Goal: Task Accomplishment & Management: Complete application form

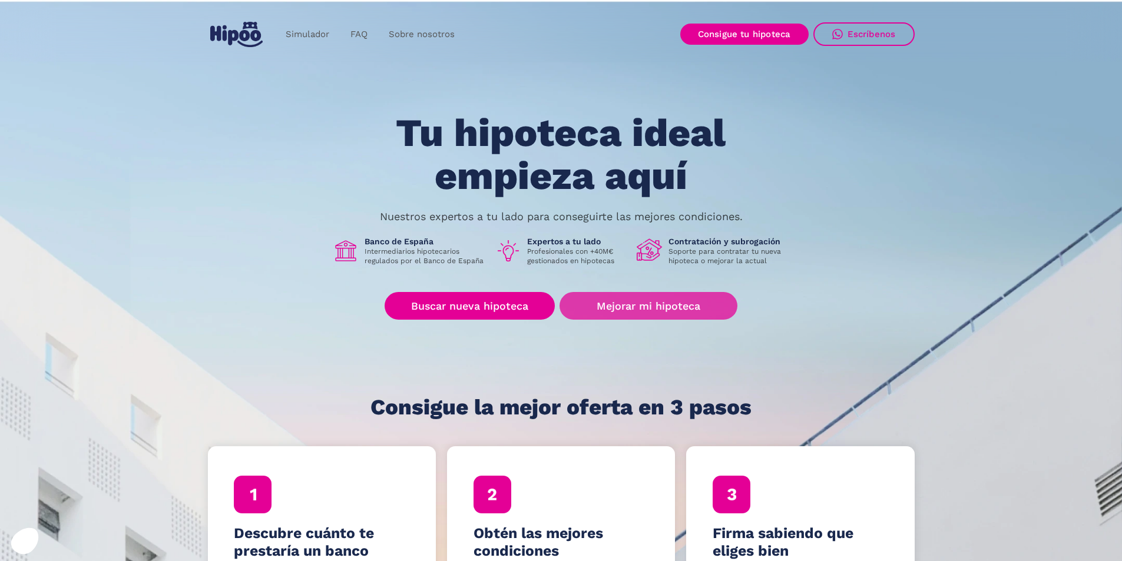
click at [620, 309] on link "Mejorar mi hipoteca" at bounding box center [648, 306] width 177 height 28
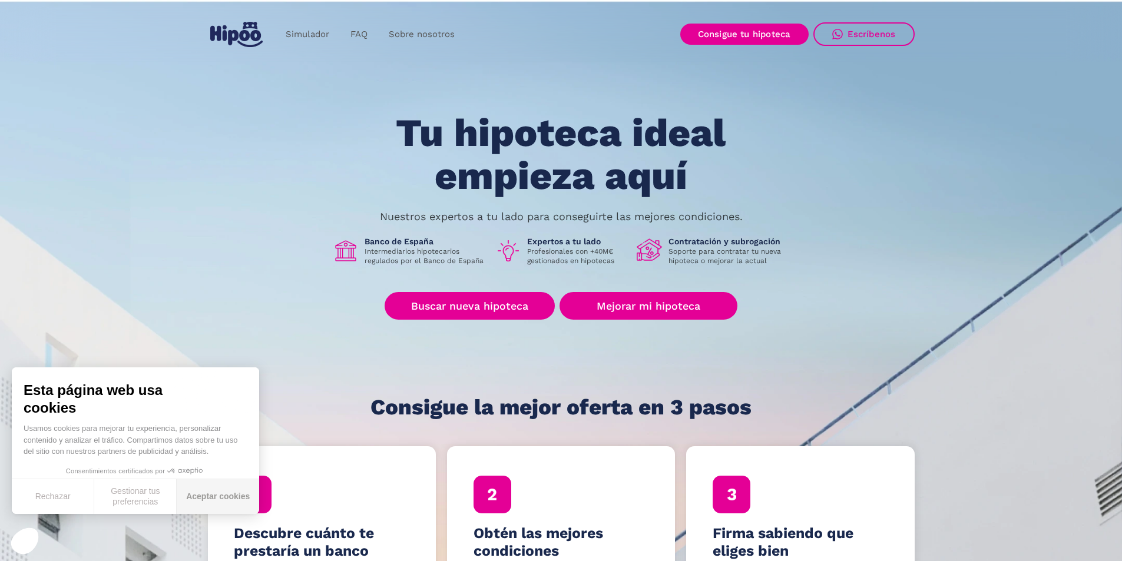
click at [204, 501] on button "Aceptar cookies" at bounding box center [218, 496] width 82 height 35
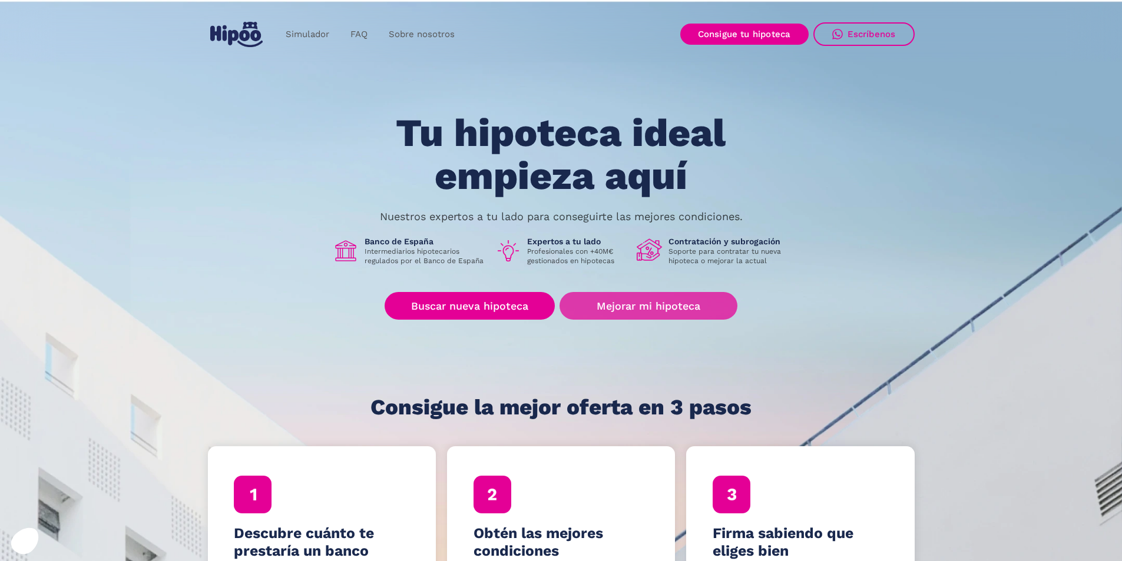
click at [619, 311] on link "Mejorar mi hipoteca" at bounding box center [648, 306] width 177 height 28
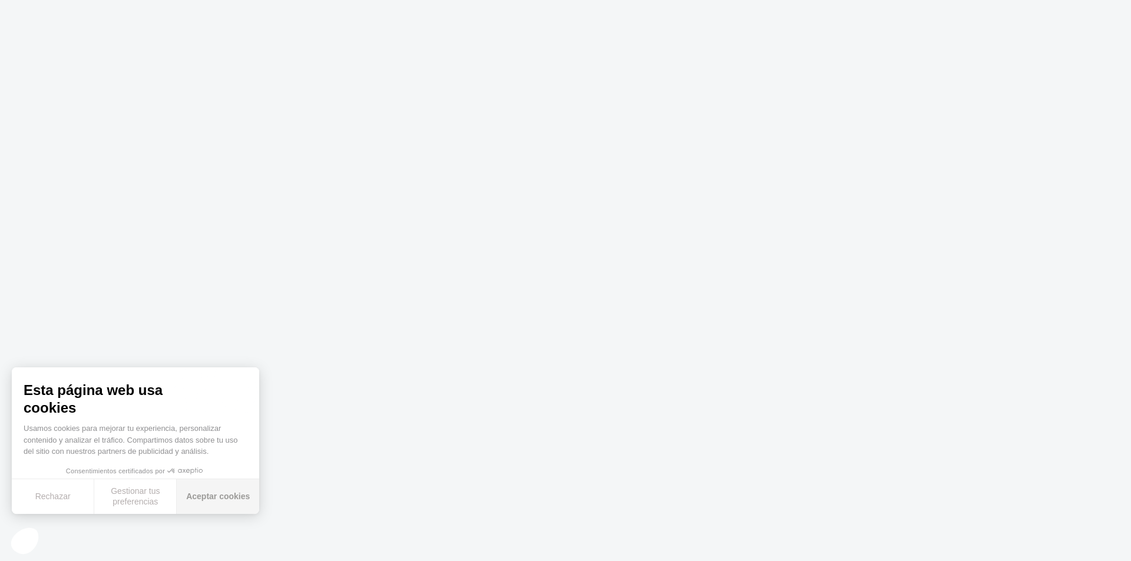
click at [208, 494] on button "Aceptar cookies" at bounding box center [218, 496] width 82 height 35
